Goal: Information Seeking & Learning: Learn about a topic

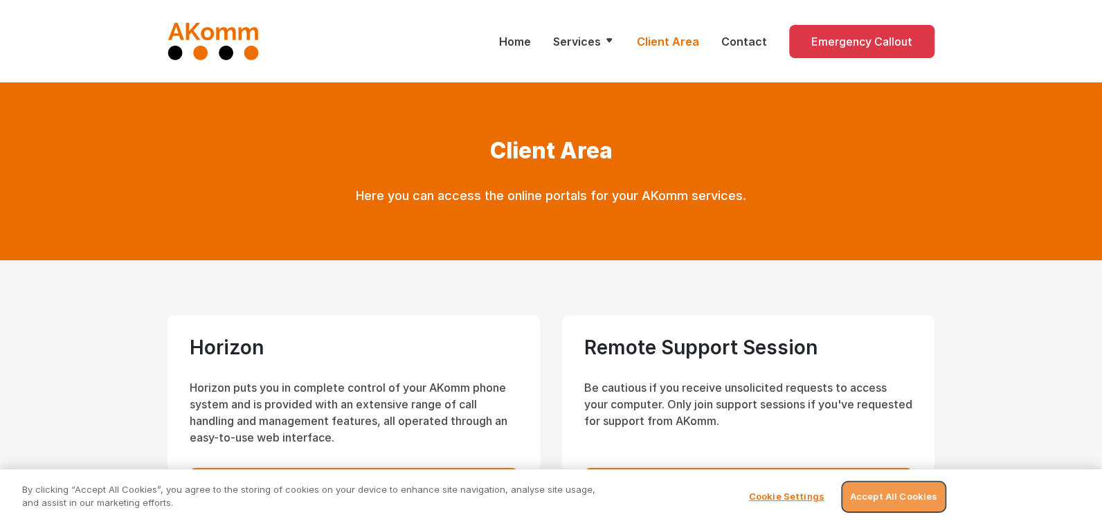
click at [888, 500] on button "Accept All Cookies" at bounding box center [893, 496] width 102 height 29
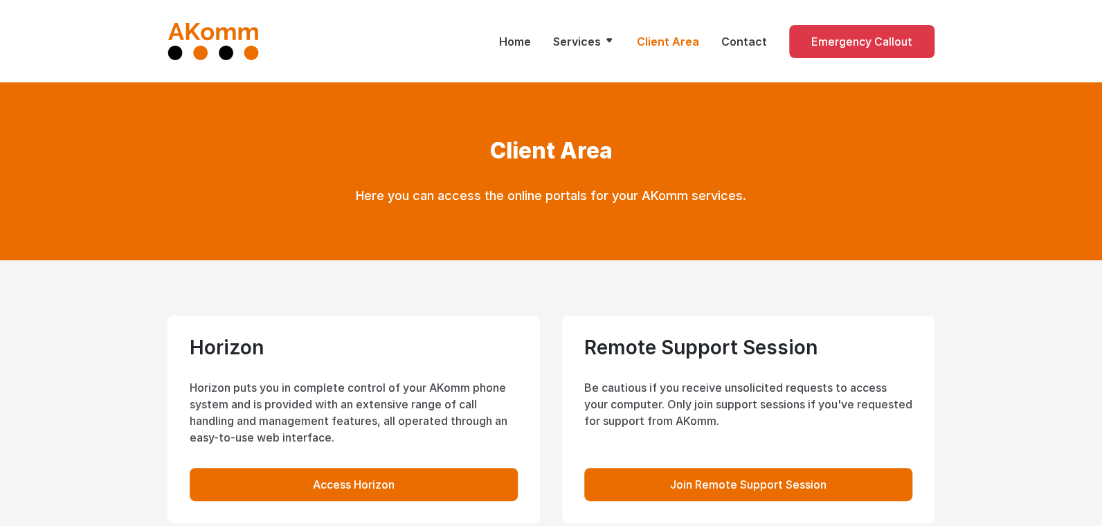
click at [888, 500] on button "Accept All Cookies" at bounding box center [893, 496] width 102 height 29
click at [615, 42] on icon at bounding box center [609, 40] width 11 height 11
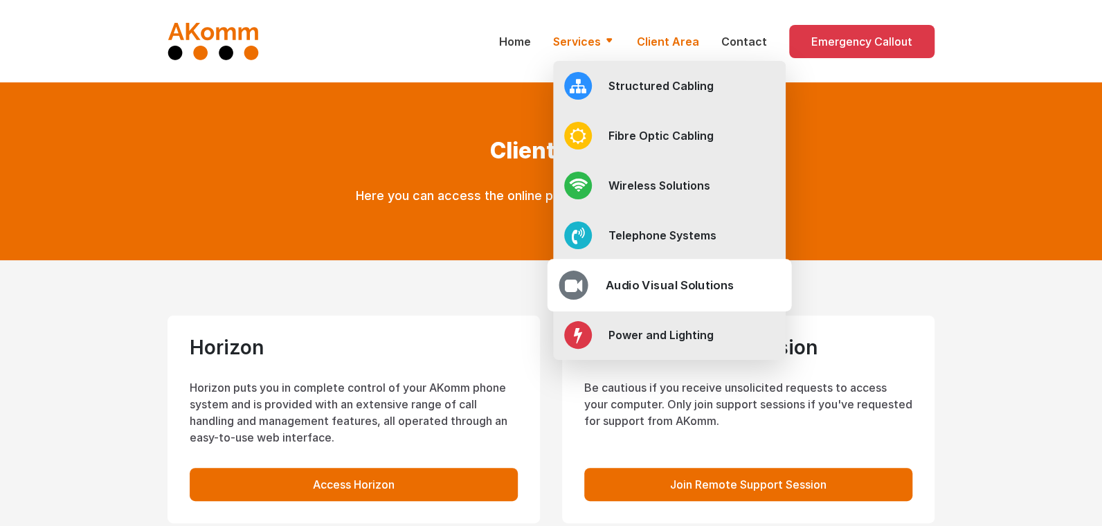
click at [673, 284] on h2 "Audio Visual Solutions" at bounding box center [670, 284] width 129 height 17
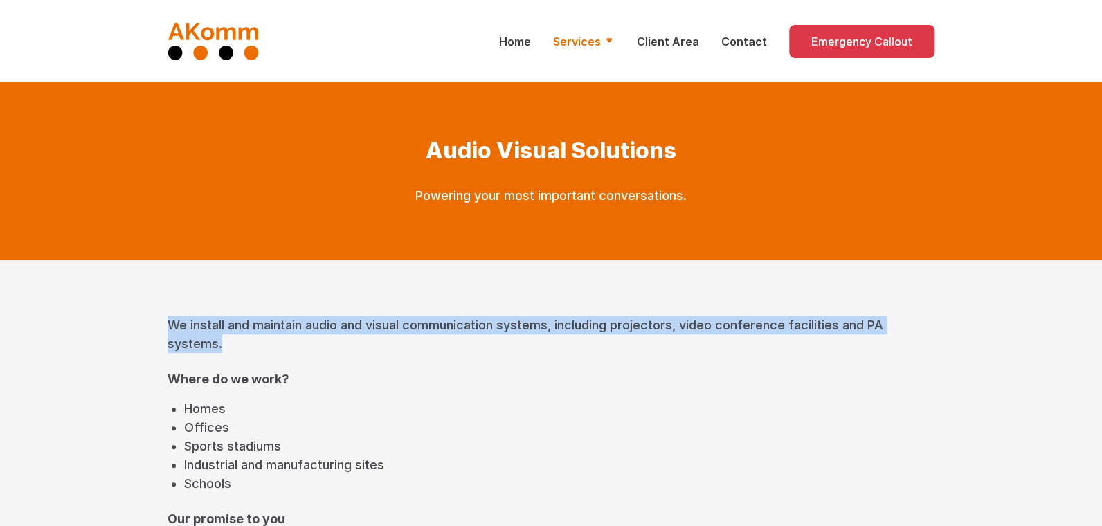
drag, startPoint x: 168, startPoint y: 325, endPoint x: 893, endPoint y: 324, distance: 724.7
click at [893, 324] on p "We install and maintain audio and visual communication systems, including proje…" at bounding box center [551, 334] width 767 height 37
copy p "We install and maintain audio and visual communication systems, including proje…"
